Goal: Task Accomplishment & Management: Manage account settings

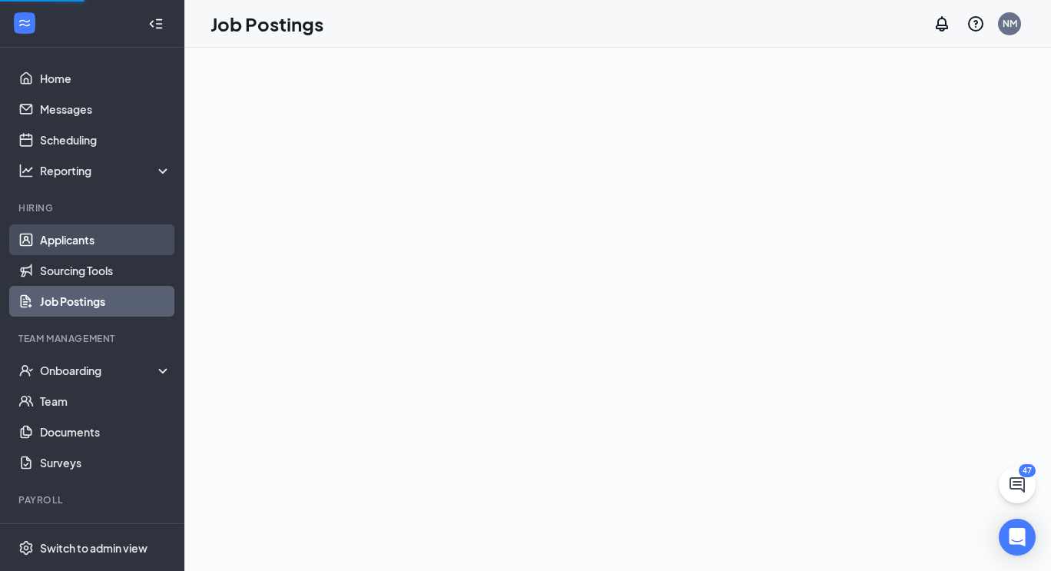
click at [47, 245] on link "Applicants" at bounding box center [105, 239] width 131 height 31
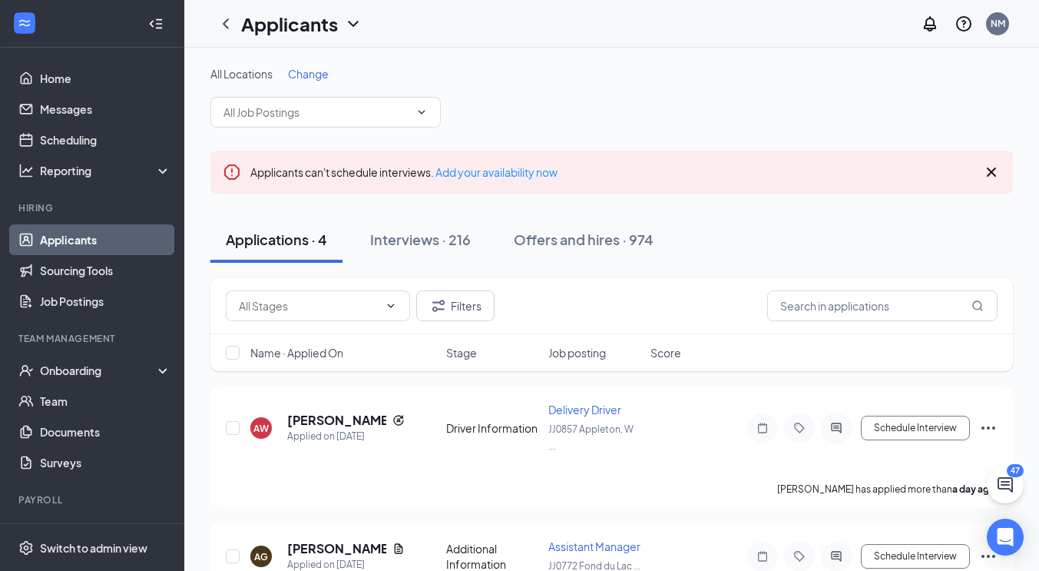
click at [990, 168] on icon "Cross" at bounding box center [992, 172] width 18 height 18
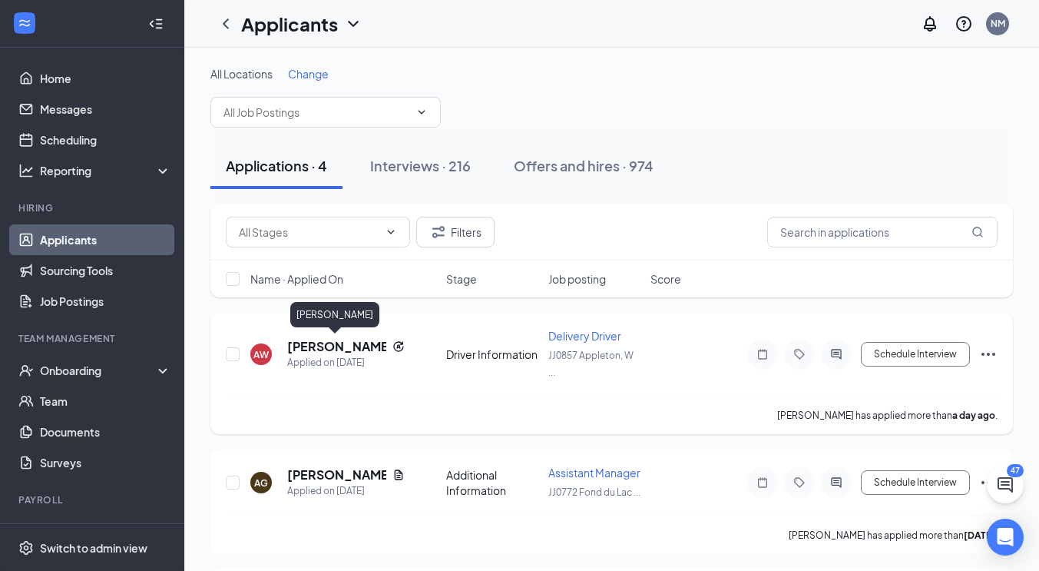
click at [315, 347] on h5 "[PERSON_NAME]" at bounding box center [336, 346] width 99 height 17
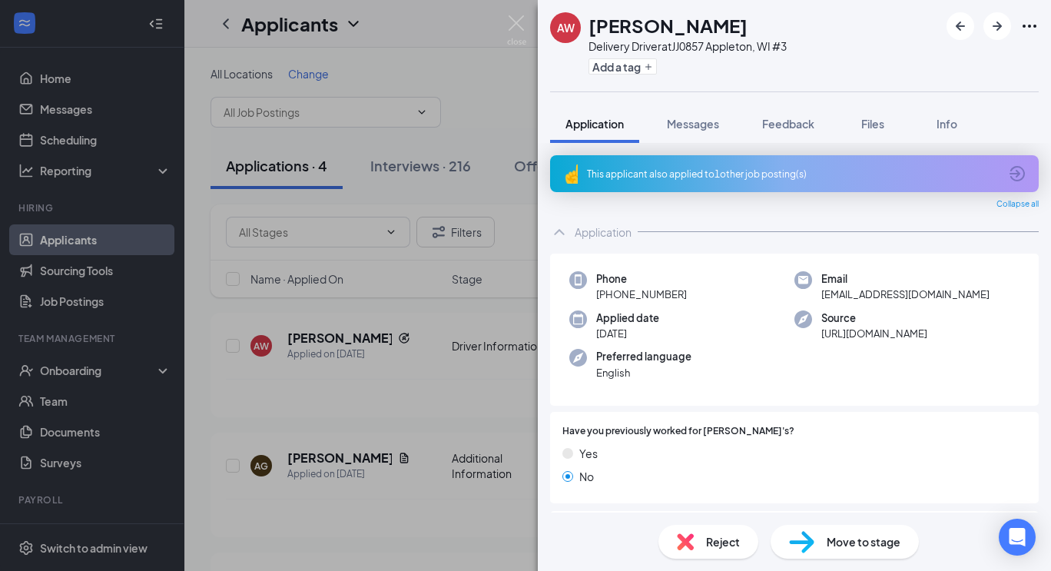
click at [824, 543] on div "Move to stage" at bounding box center [845, 542] width 148 height 34
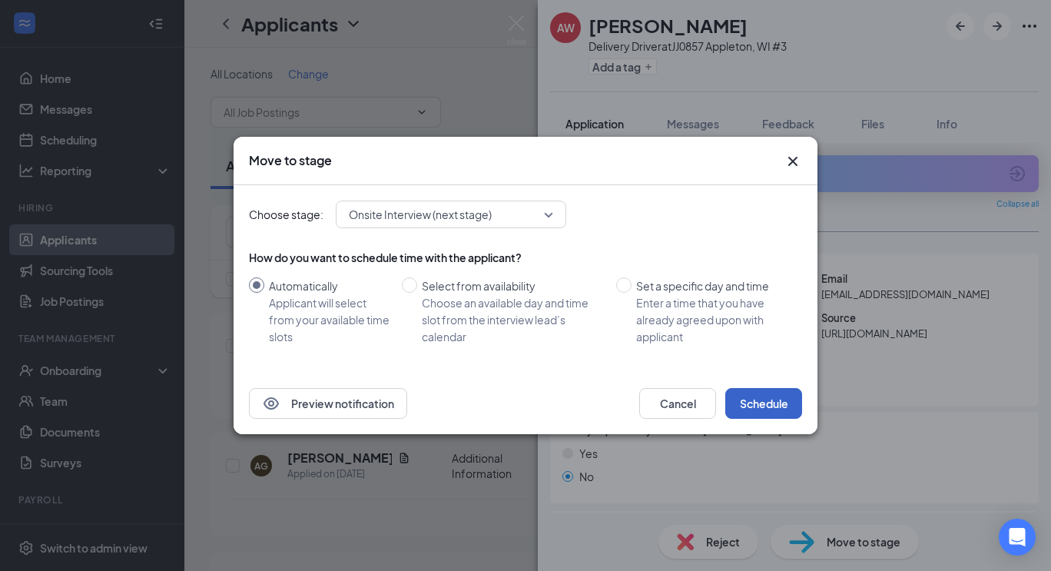
click at [773, 414] on button "Schedule" at bounding box center [763, 403] width 77 height 31
